Goal: Check status: Check status

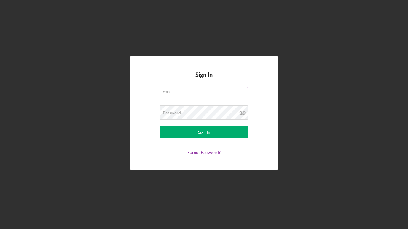
click at [205, 96] on input "Email" at bounding box center [204, 94] width 89 height 14
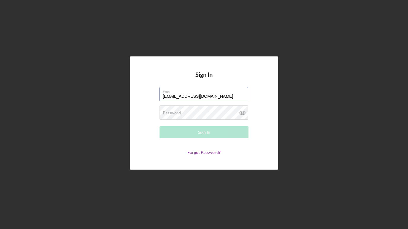
type input "[EMAIL_ADDRESS][DOMAIN_NAME]"
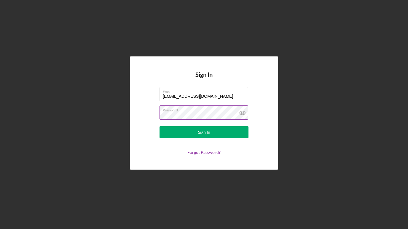
click at [240, 112] on icon at bounding box center [243, 113] width 6 height 4
click at [160, 126] on button "Sign In" at bounding box center [204, 132] width 89 height 12
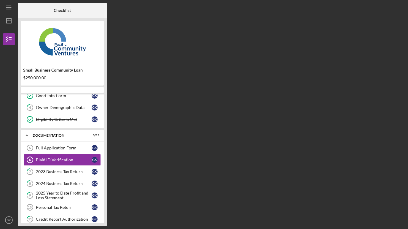
scroll to position [42, 0]
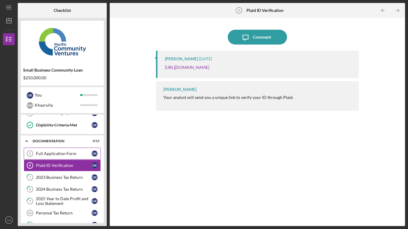
click at [79, 155] on div "Full Application Form" at bounding box center [64, 153] width 56 height 5
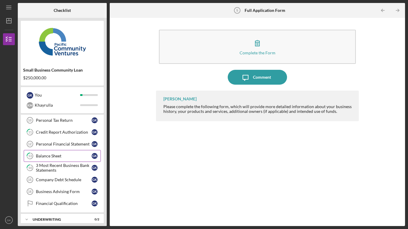
scroll to position [148, 0]
click at [55, 121] on div "Personal Tax Return" at bounding box center [64, 119] width 56 height 5
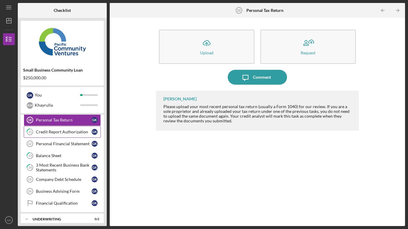
click at [53, 132] on div "Credit Report Authorization" at bounding box center [64, 131] width 56 height 5
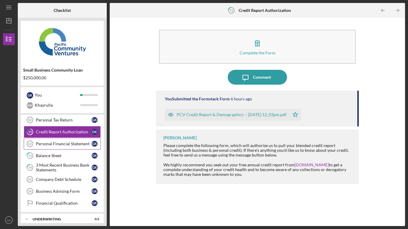
click at [54, 145] on div "Personal Financial Statement" at bounding box center [64, 143] width 56 height 5
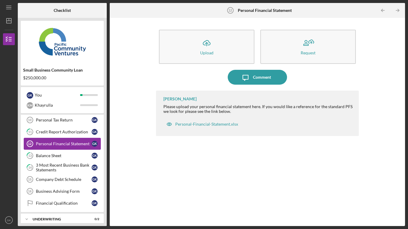
scroll to position [167, 0]
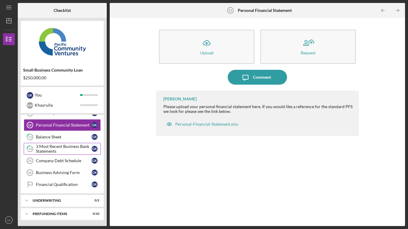
click at [51, 150] on div "3 Most Recent Business Bank Statements" at bounding box center [64, 148] width 56 height 9
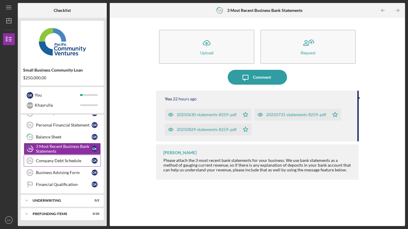
click at [49, 163] on div "Company Debt Schedule" at bounding box center [64, 160] width 56 height 5
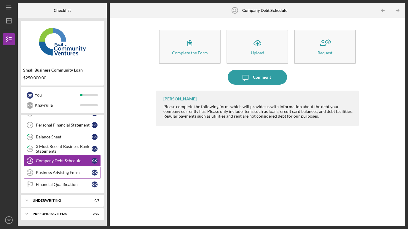
click at [48, 174] on div "Business Advising Form" at bounding box center [64, 172] width 56 height 5
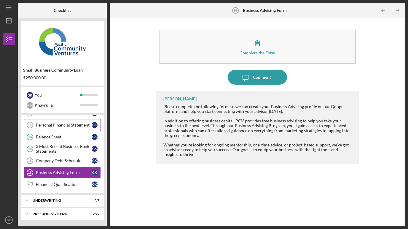
click at [50, 125] on div "Personal Financial Statement" at bounding box center [64, 124] width 56 height 5
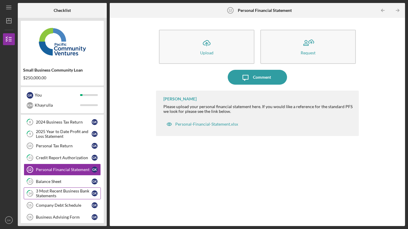
scroll to position [122, 0]
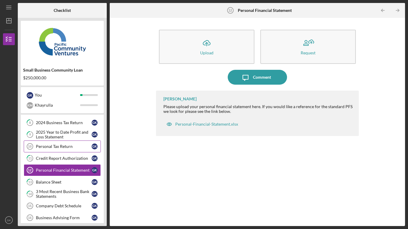
click at [52, 146] on div "Personal Tax Return" at bounding box center [64, 146] width 56 height 5
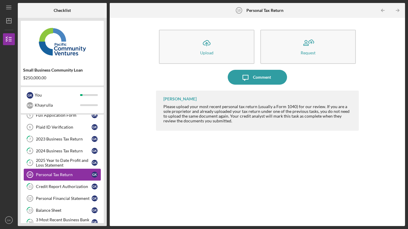
scroll to position [91, 0]
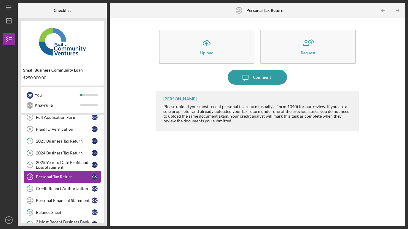
click at [52, 146] on link "7 2023 Business Tax Return G K" at bounding box center [62, 141] width 77 height 12
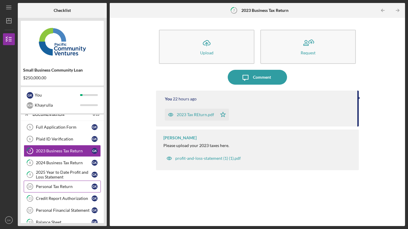
scroll to position [77, 0]
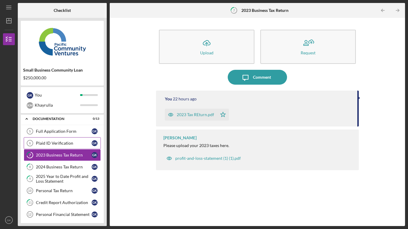
click at [52, 143] on div "Plaid ID Verification" at bounding box center [64, 143] width 56 height 5
